Goal: Check status: Check status

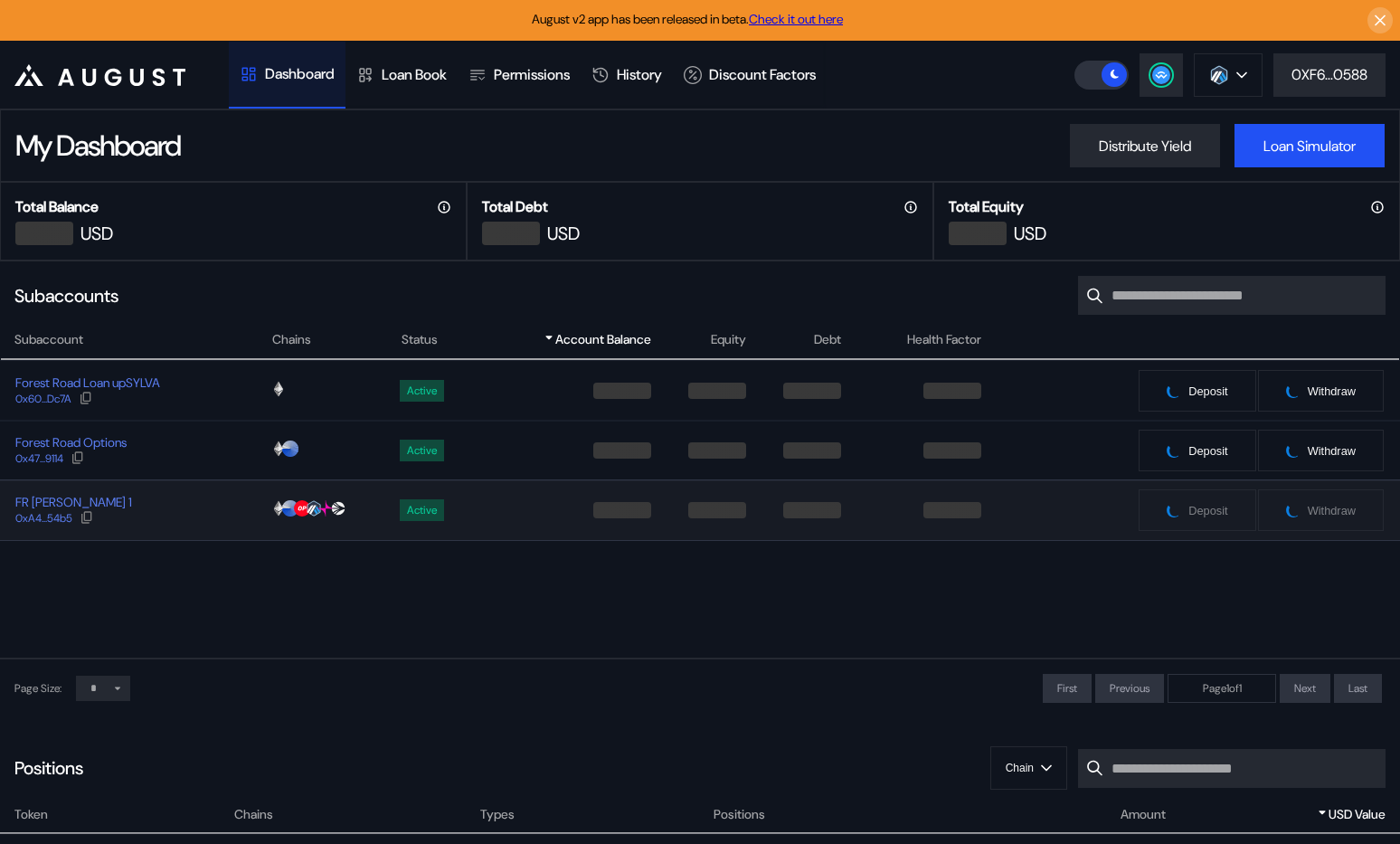
click at [178, 510] on div "FR [PERSON_NAME] 1 0xA4...54b5" at bounding box center [135, 510] width 269 height 32
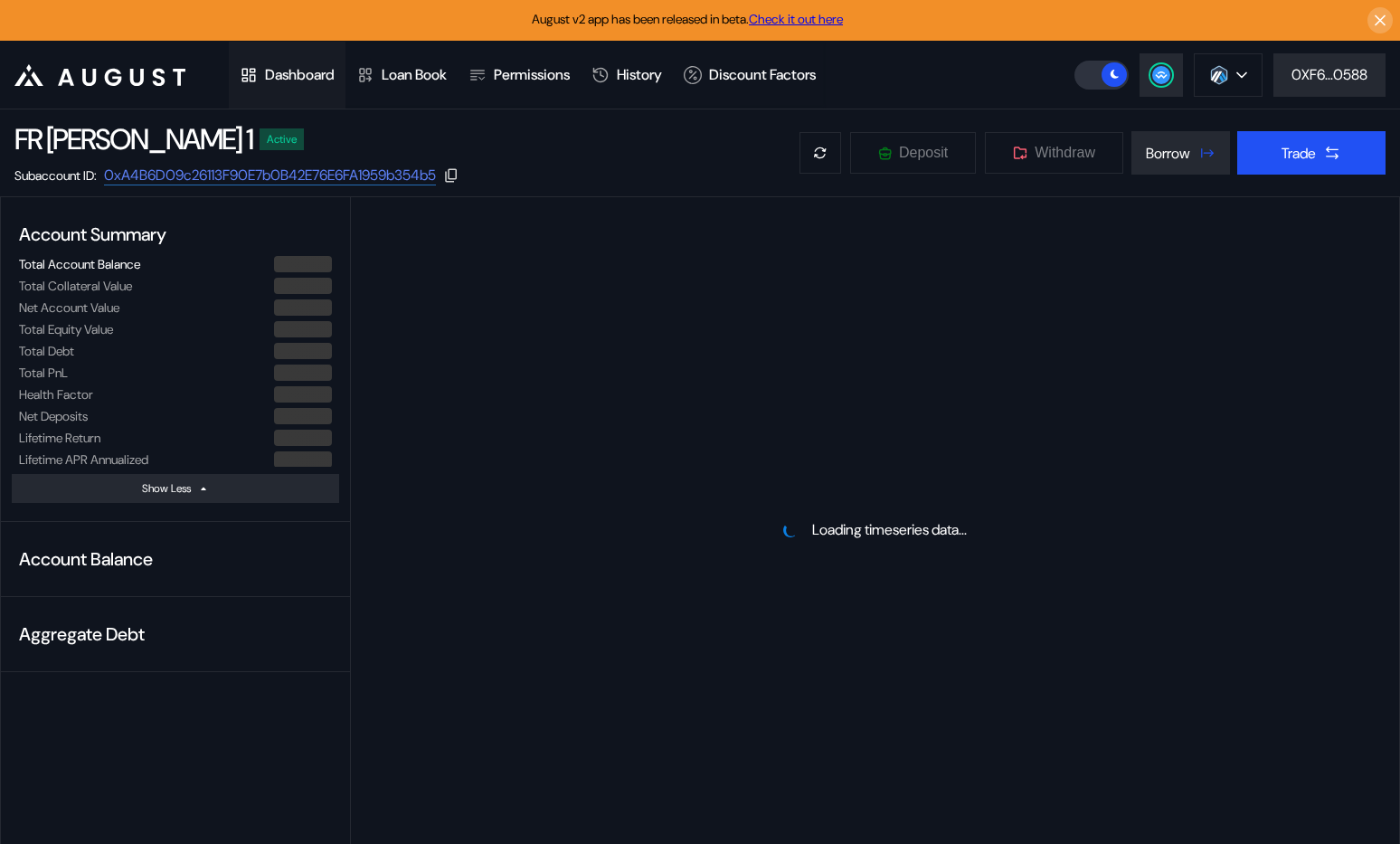
click at [294, 78] on div "Dashboard" at bounding box center [300, 74] width 70 height 19
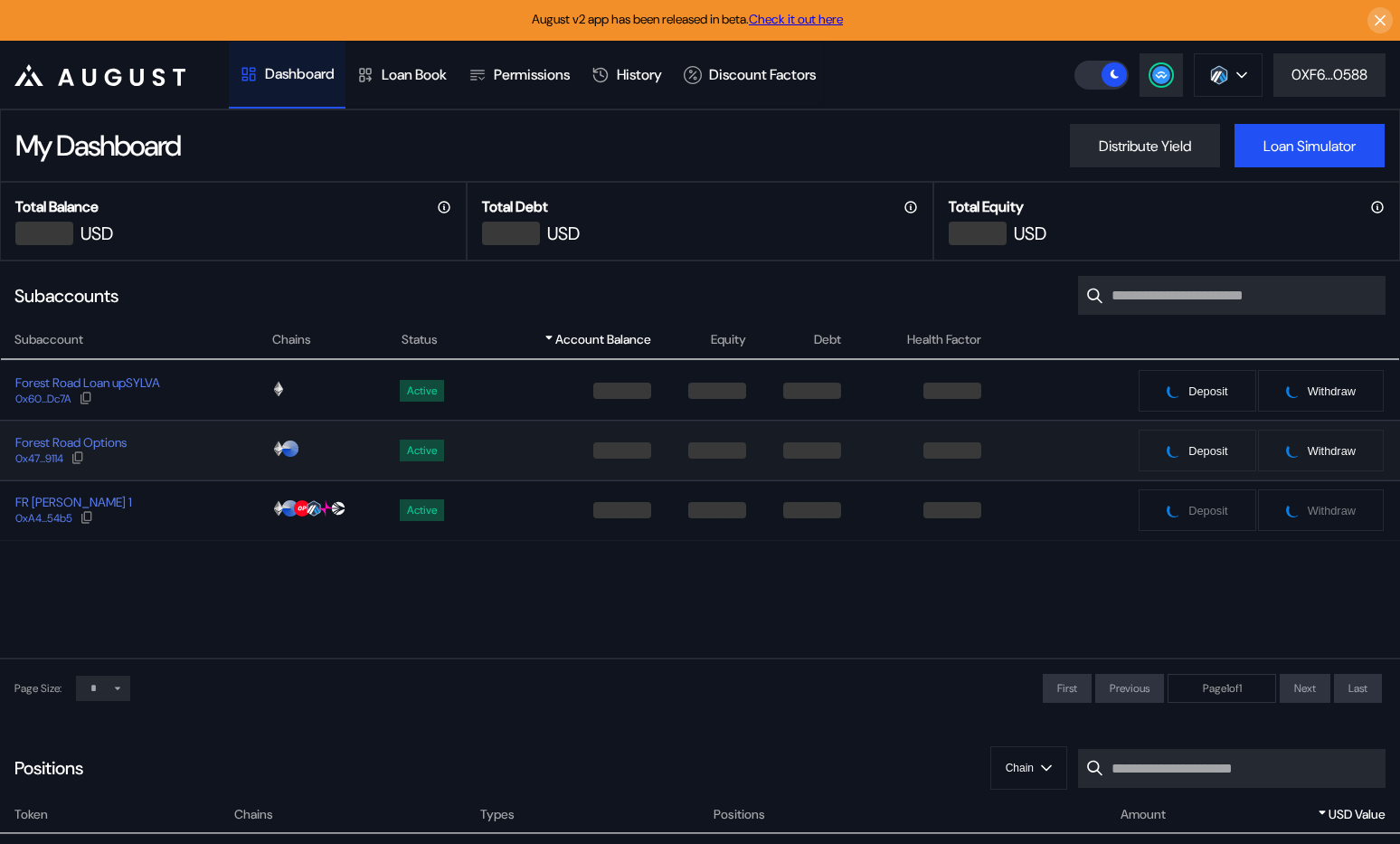
click at [170, 444] on div "Forest Road Options 0x47...9114" at bounding box center [135, 450] width 269 height 32
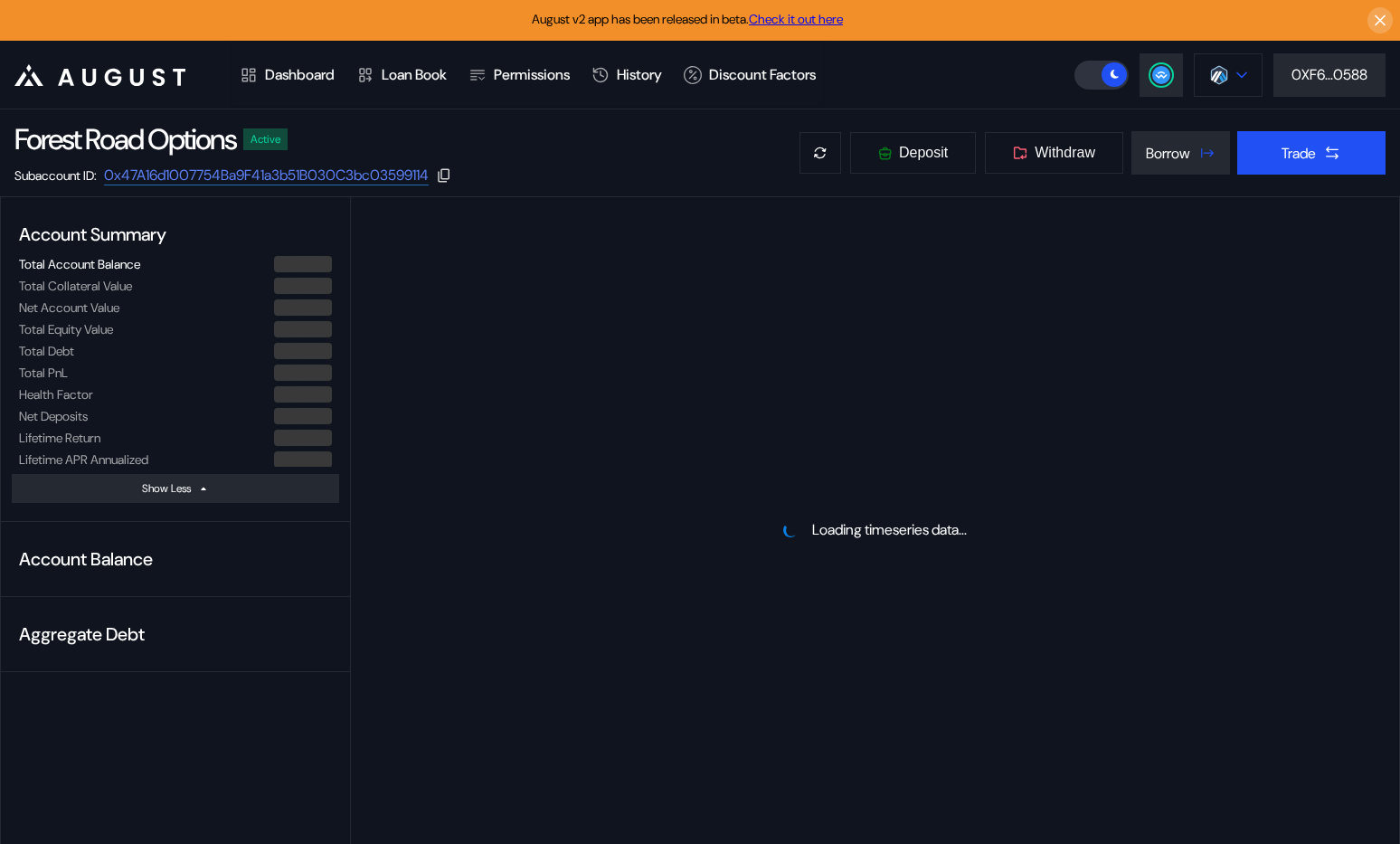
click at [1257, 68] on button at bounding box center [1229, 74] width 69 height 43
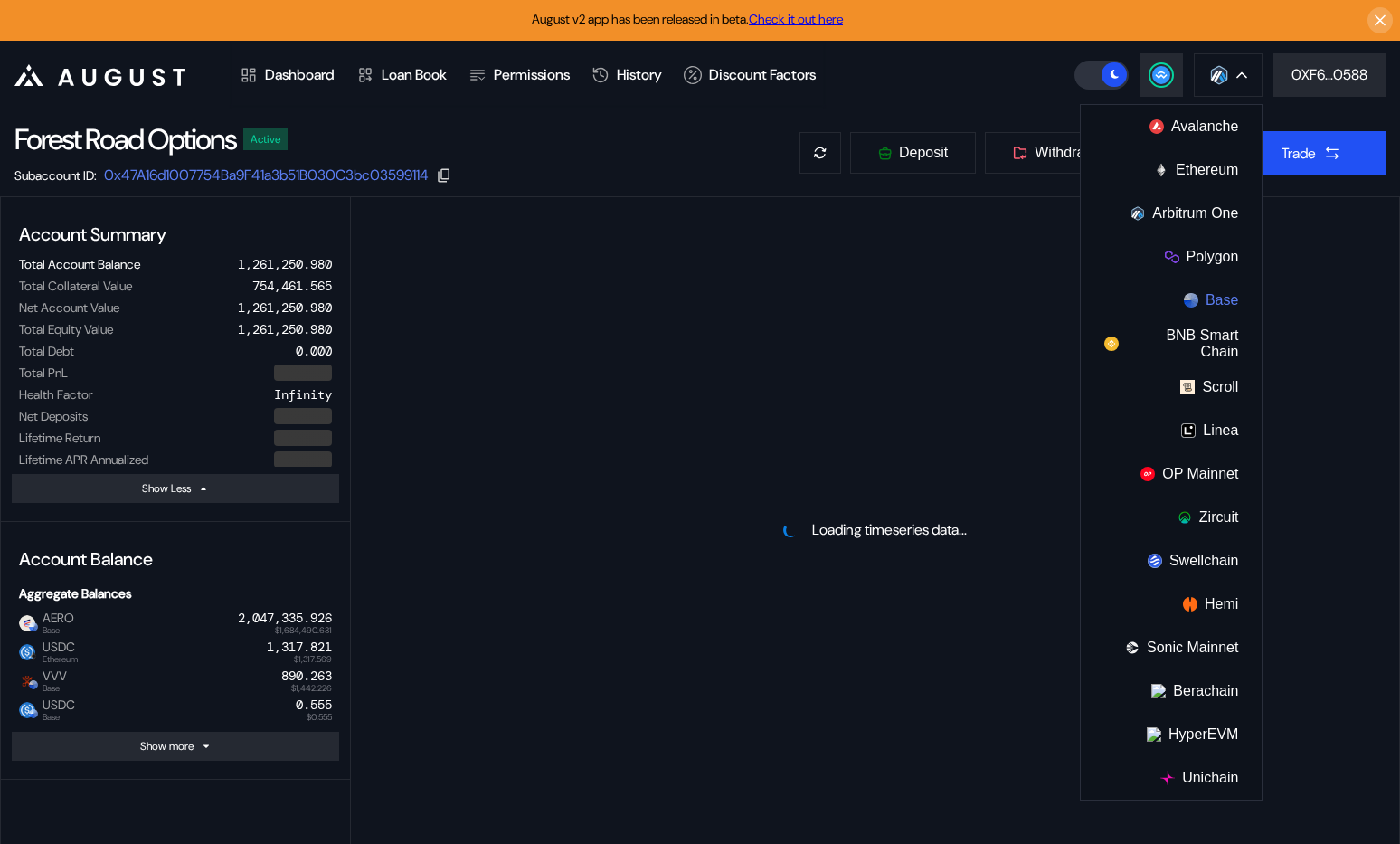
click at [1204, 298] on button "Base" at bounding box center [1171, 300] width 181 height 43
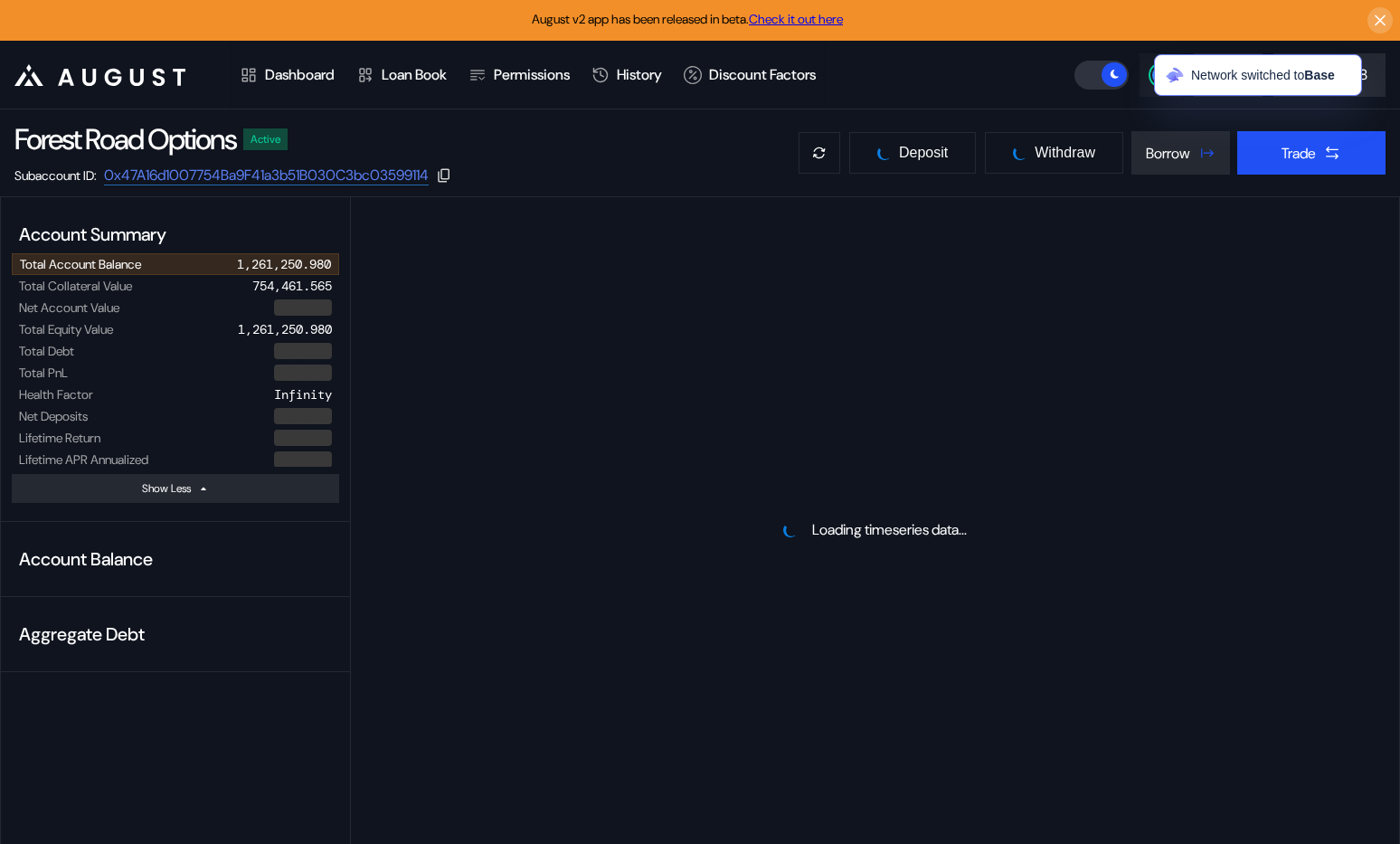
select select "*"
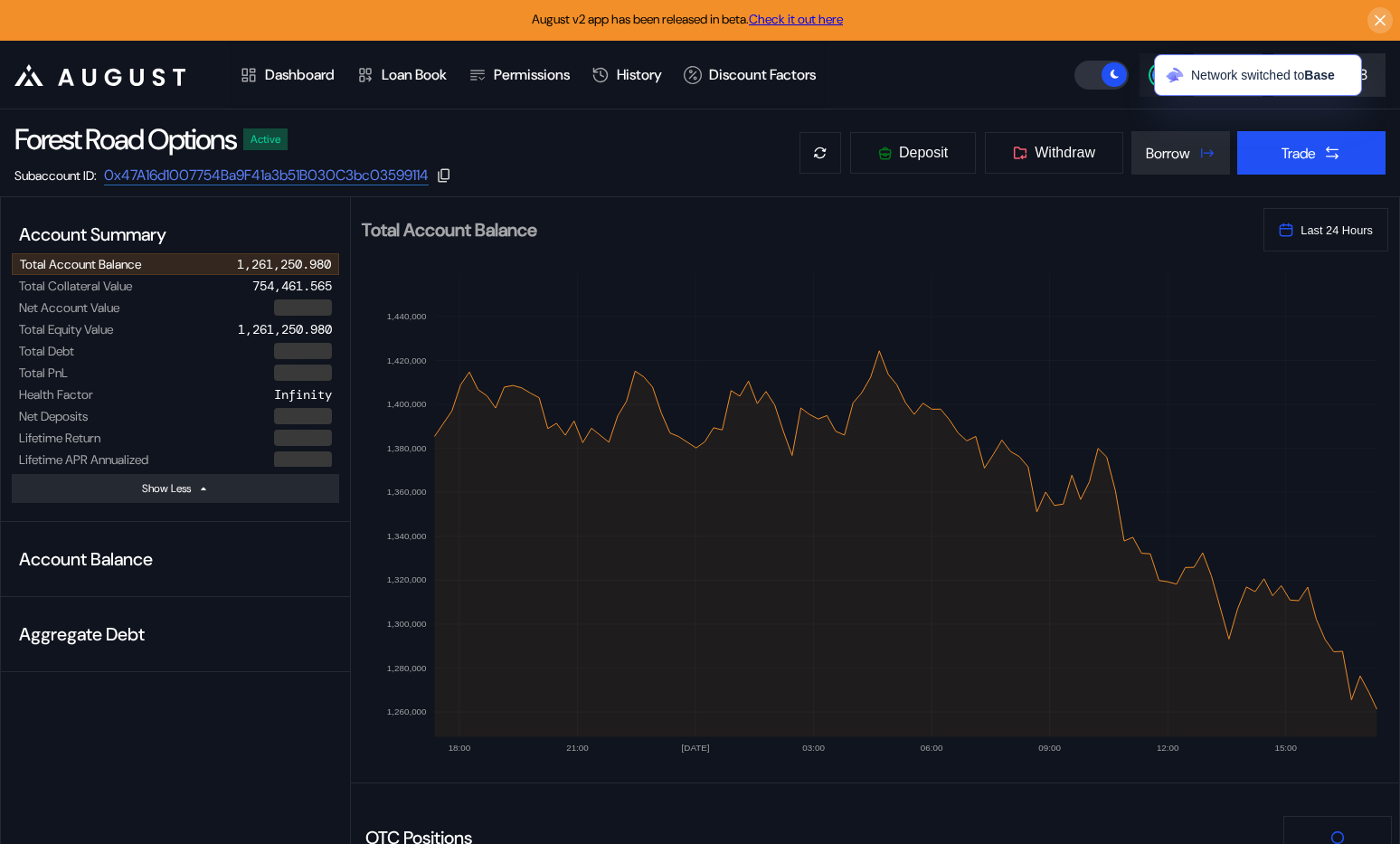
click at [1145, 73] on button at bounding box center [1161, 74] width 43 height 43
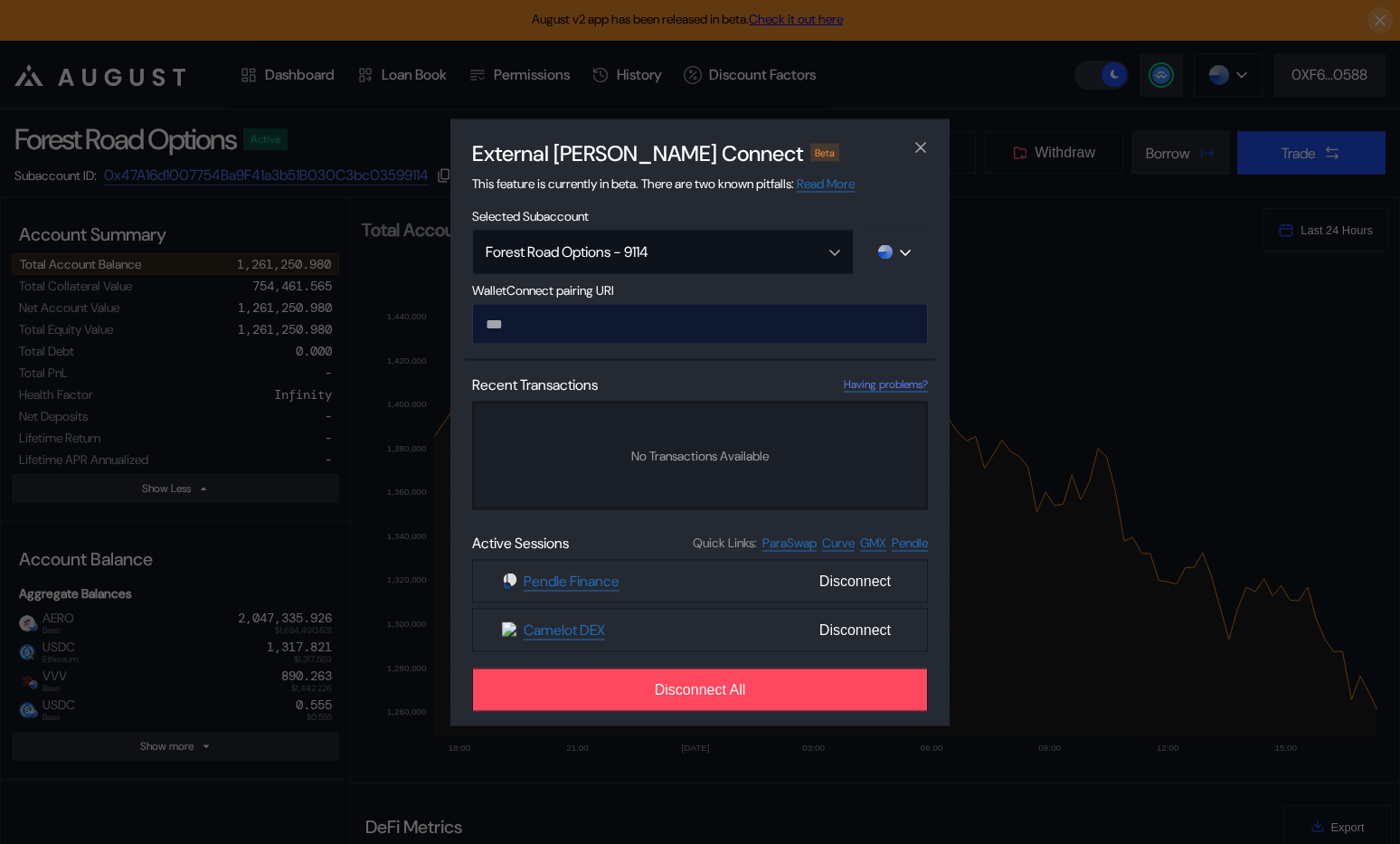
click at [682, 316] on input "modal" at bounding box center [700, 323] width 456 height 41
type input "**********"
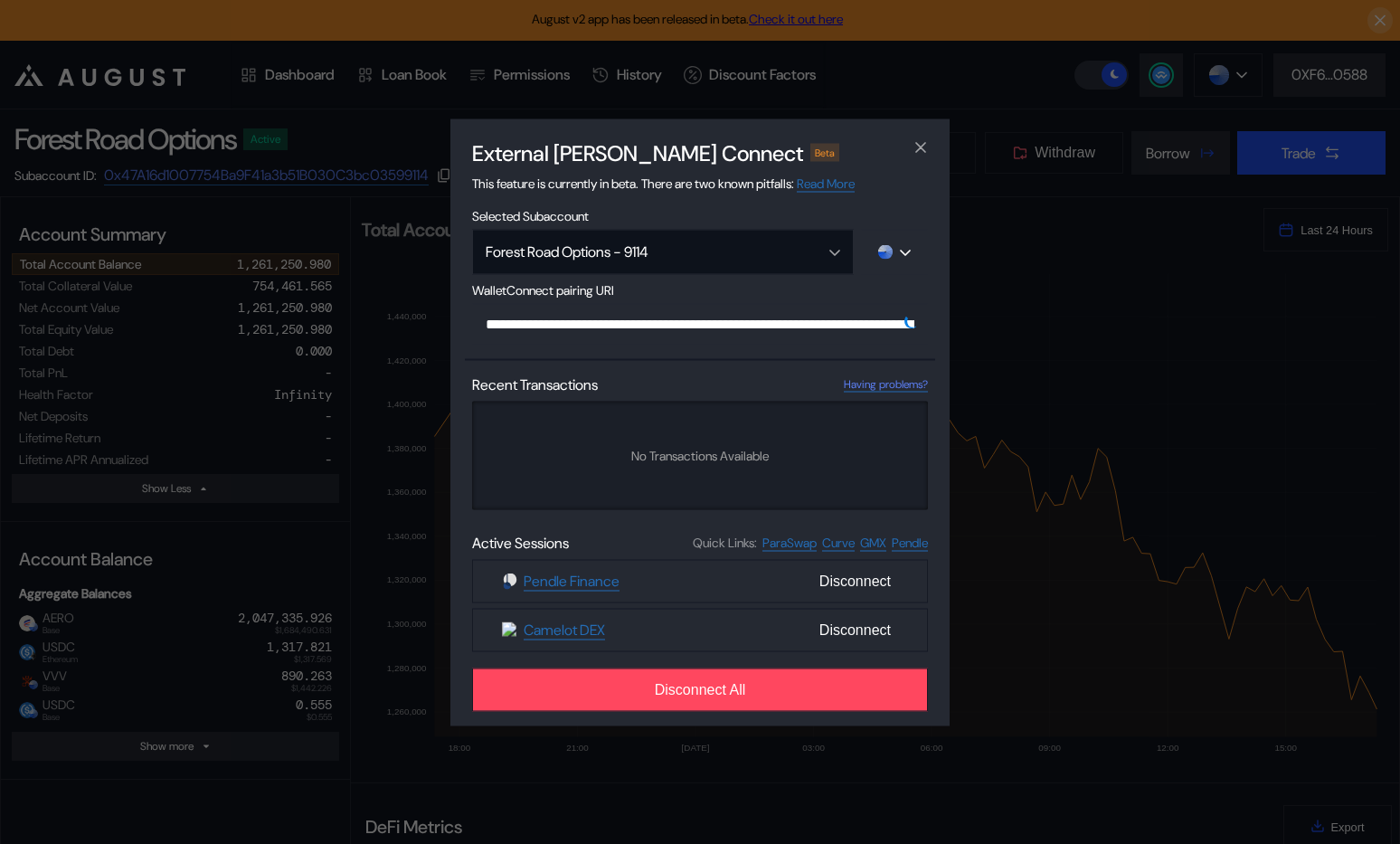
scroll to position [0, 1101]
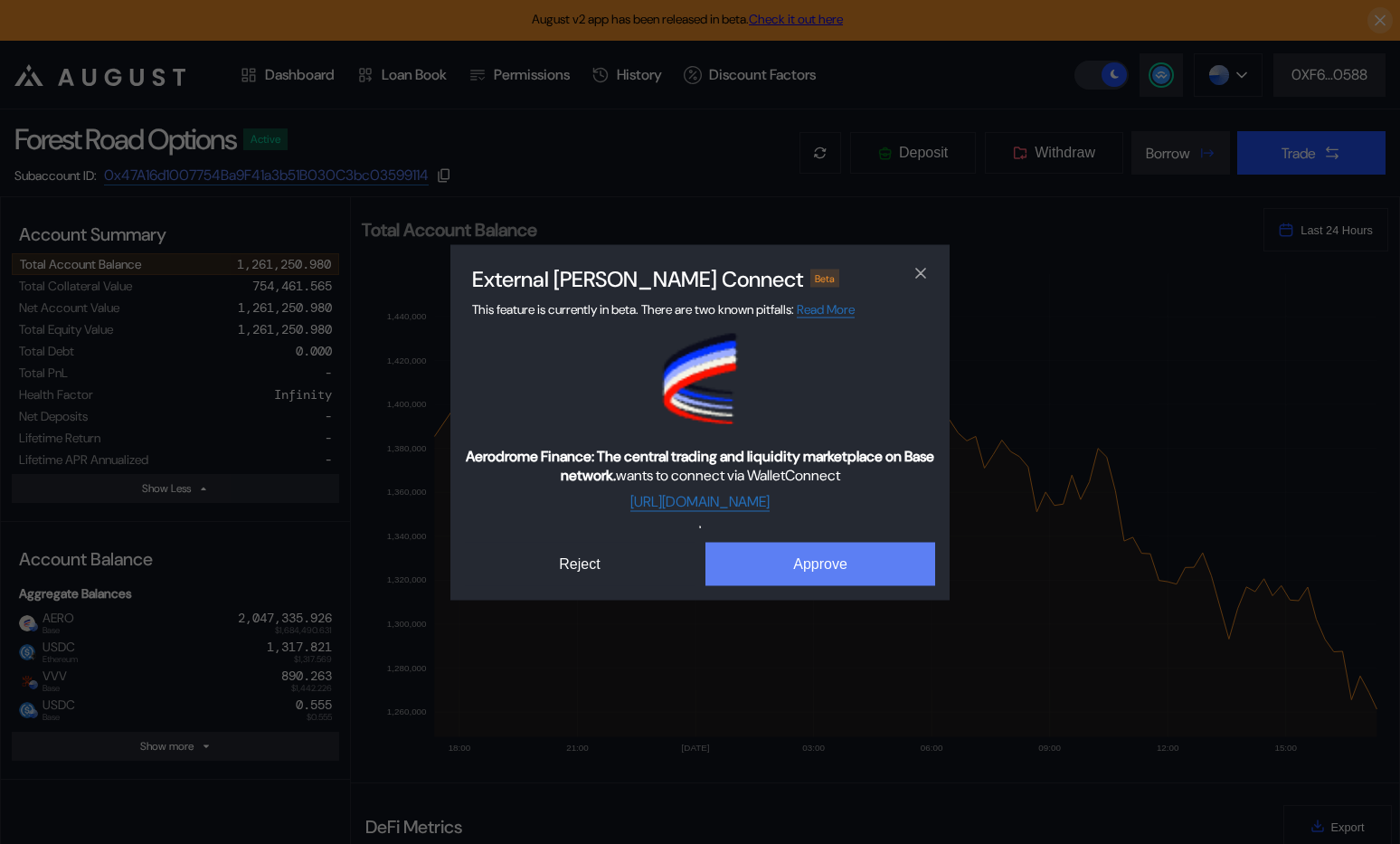
click at [777, 549] on button "Approve" at bounding box center [820, 564] width 230 height 43
